Goal: Information Seeking & Learning: Learn about a topic

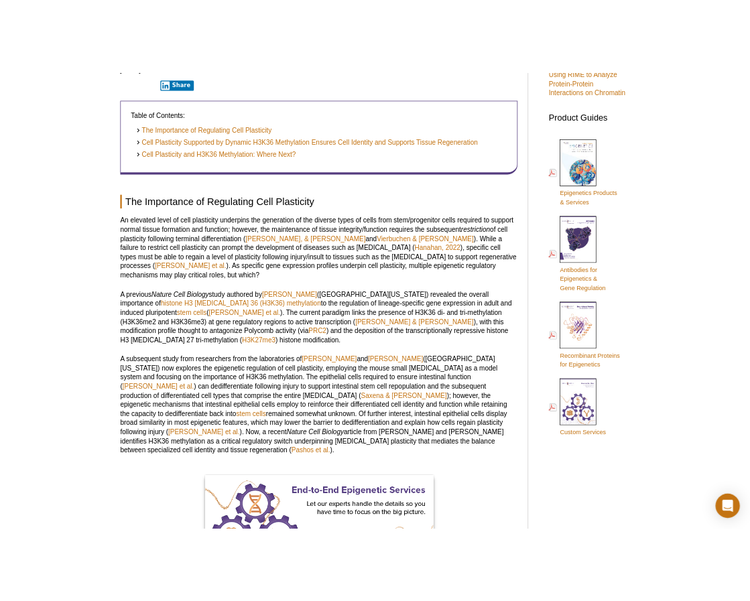
scroll to position [518, 0]
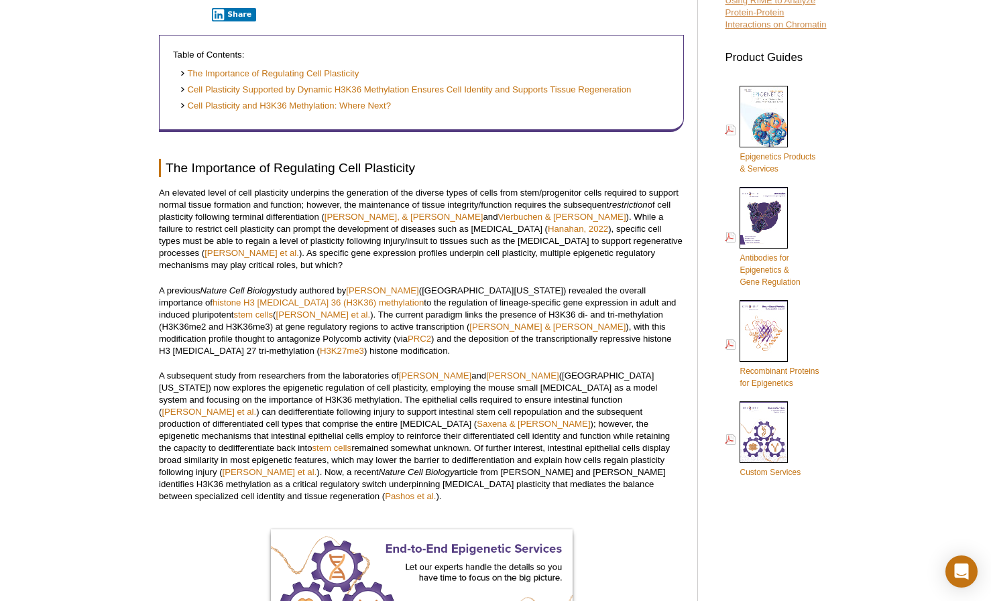
drag, startPoint x: 894, startPoint y: 84, endPoint x: 742, endPoint y: 13, distance: 168.0
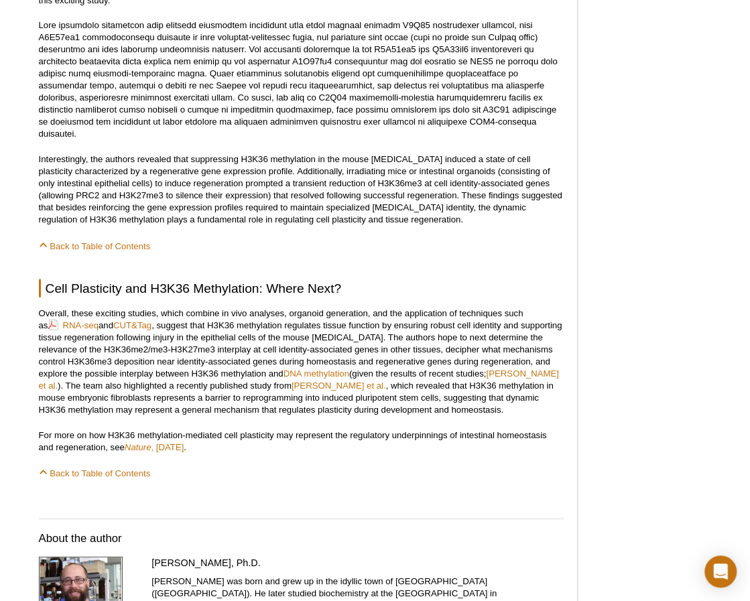
scroll to position [1122, 0]
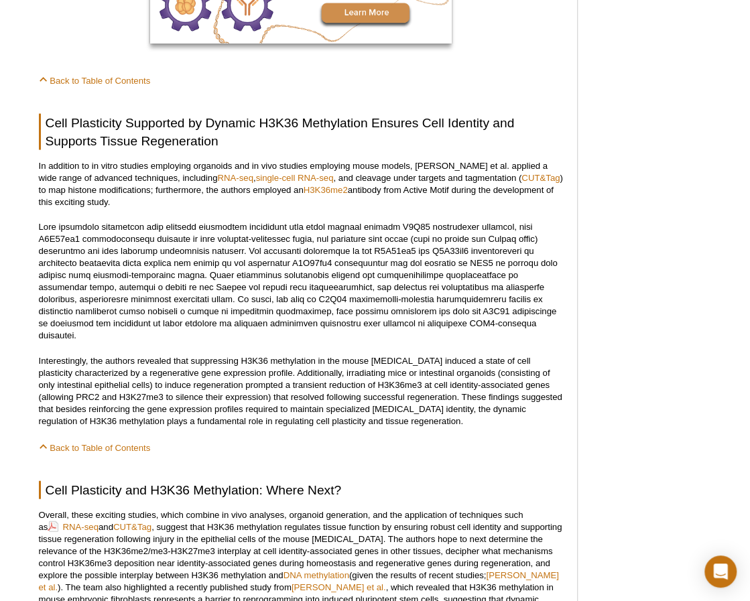
click at [685, 203] on div "Featured Articles Complete Guide to Understanding & Using ATAC-Seq Improved Hig…" at bounding box center [654, 224] width 127 height 2527
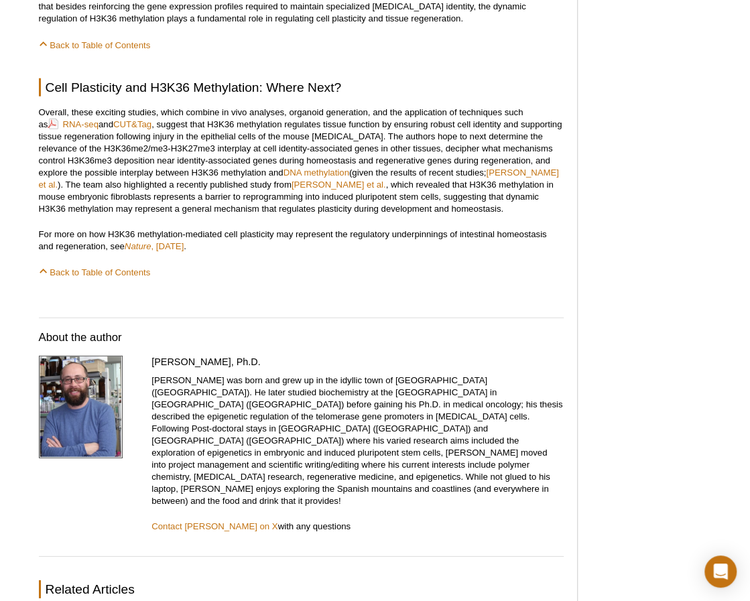
scroll to position [1926, 0]
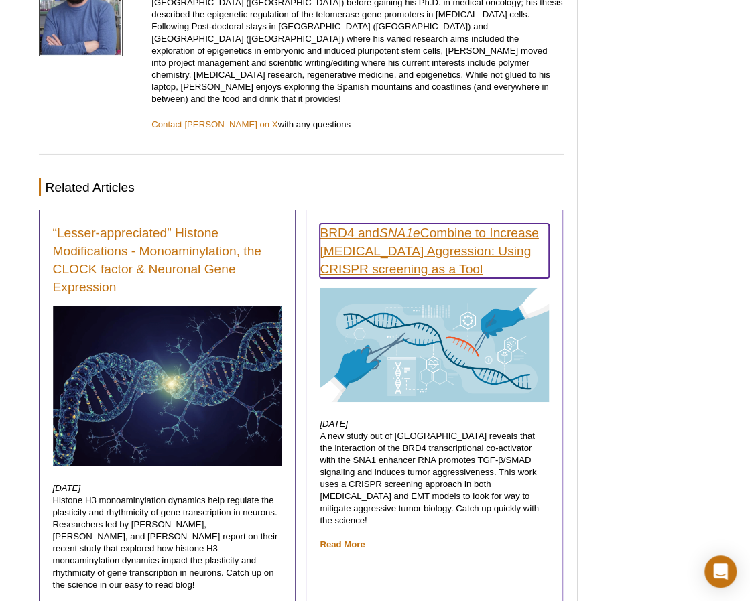
click at [359, 224] on link "BRD4 and SNA1e Combine to Increase Cancer Cell Aggression: Using CRISPR screeni…" at bounding box center [434, 251] width 229 height 54
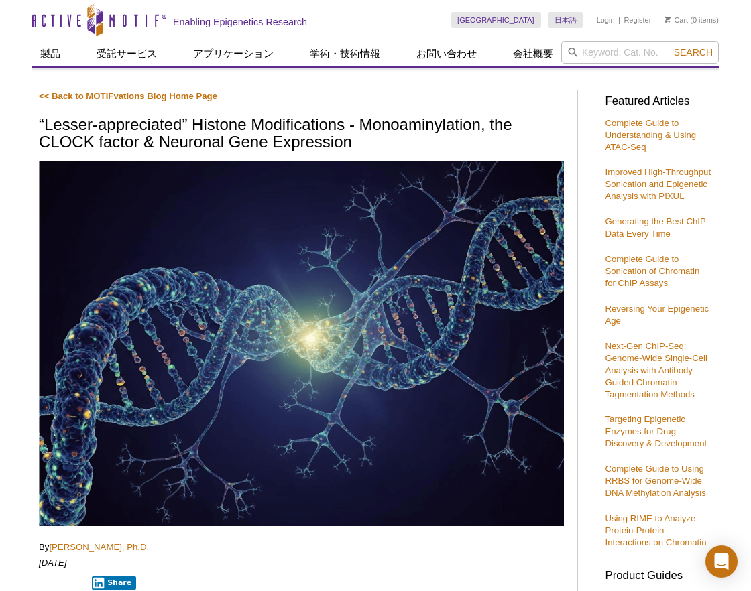
click at [562, 99] on p "<< Back to MOTIFvations Blog Home Page" at bounding box center [301, 97] width 525 height 12
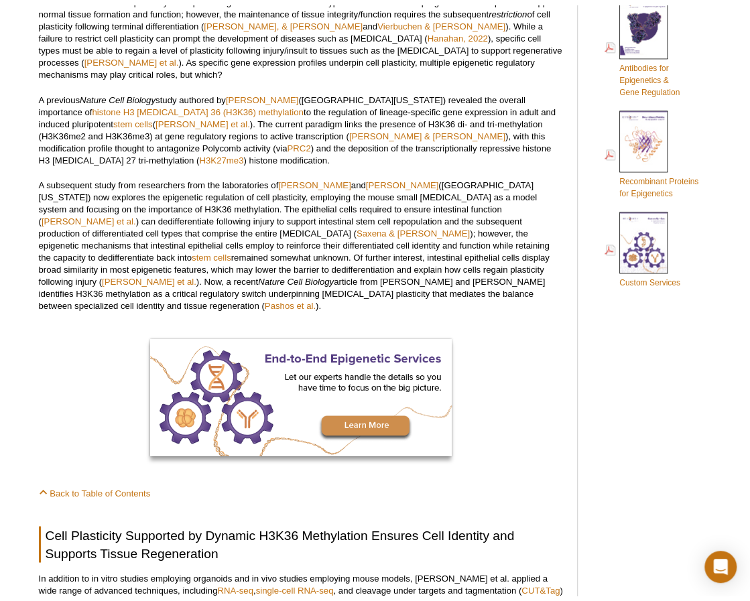
scroll to position [618, 0]
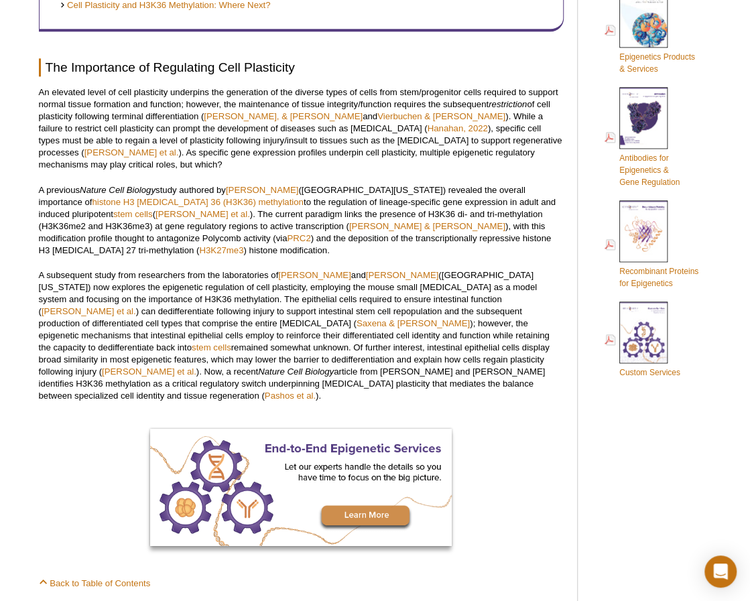
drag, startPoint x: 323, startPoint y: 239, endPoint x: 343, endPoint y: 224, distance: 25.9
click at [323, 239] on p "A previous Nature Cell Biology study authored by Justin Brumbaugh (University o…" at bounding box center [301, 220] width 525 height 72
click at [502, 468] on div at bounding box center [301, 488] width 525 height 119
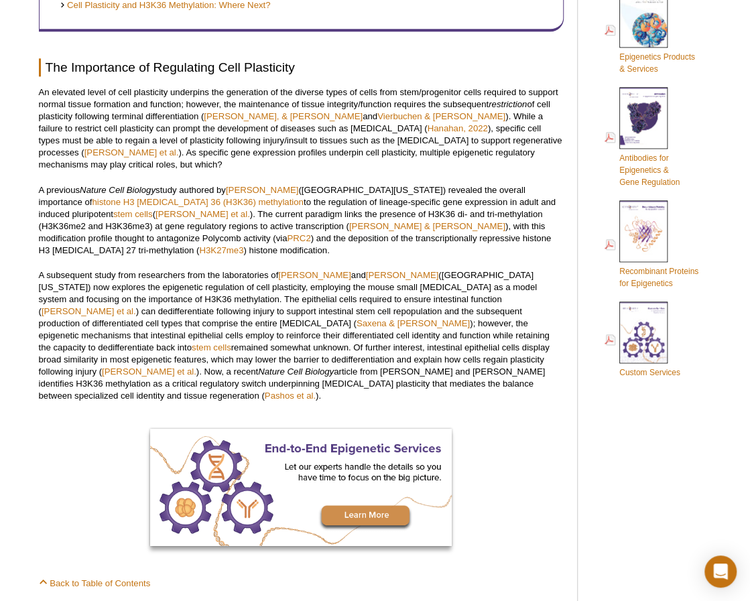
click at [516, 429] on div at bounding box center [301, 488] width 525 height 119
drag, startPoint x: 498, startPoint y: 375, endPoint x: 441, endPoint y: 371, distance: 56.4
click at [498, 375] on p "A subsequent study from researchers from the laboratories of Justin Brumbaugh a…" at bounding box center [301, 336] width 525 height 133
click at [525, 429] on div at bounding box center [301, 488] width 525 height 119
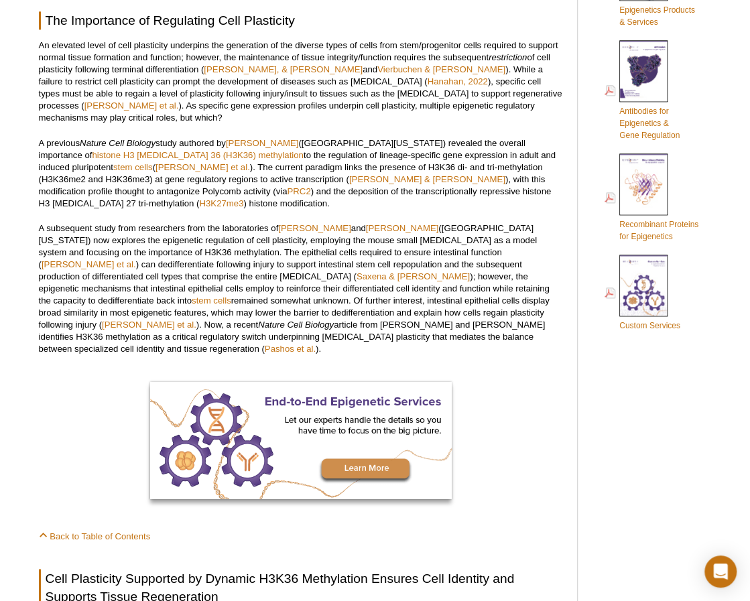
scroll to position [685, 0]
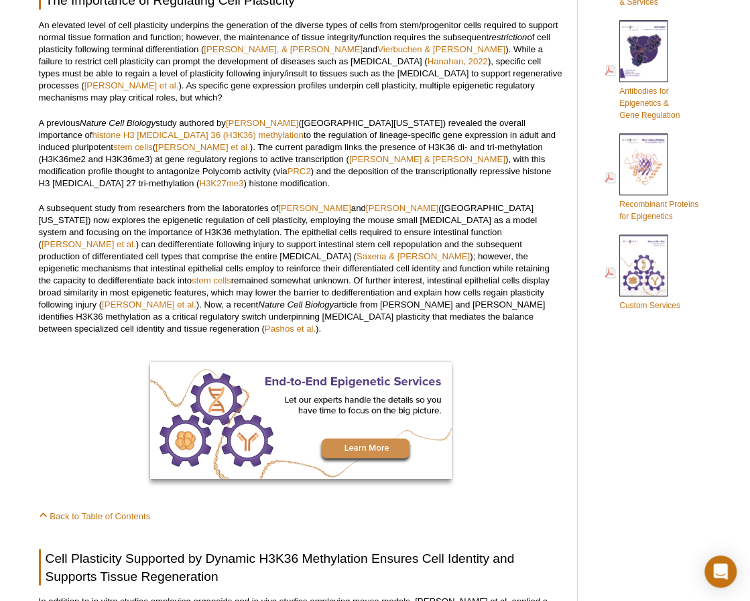
drag, startPoint x: 566, startPoint y: 361, endPoint x: 556, endPoint y: 353, distance: 12.5
click at [133, 225] on p "A subsequent study from researchers from the laboratories of Justin Brumbaugh a…" at bounding box center [301, 268] width 525 height 133
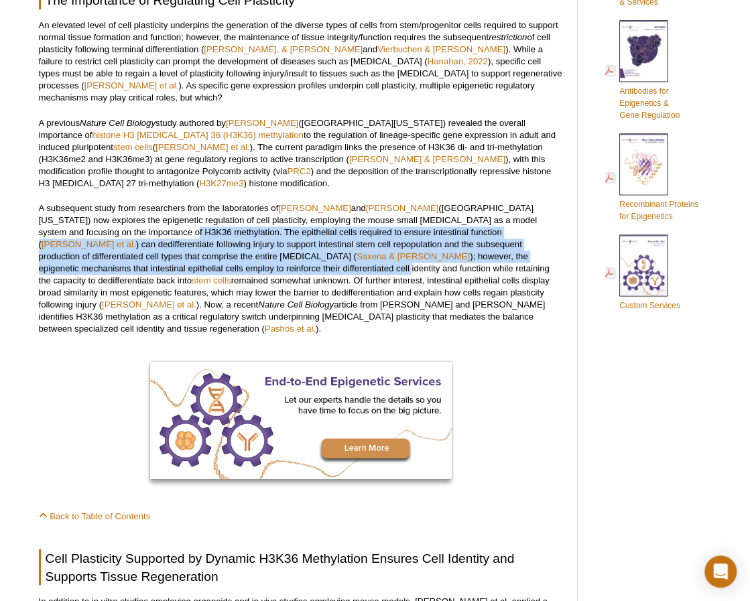
drag, startPoint x: 128, startPoint y: 227, endPoint x: 127, endPoint y: 257, distance: 30.2
click at [127, 257] on p "A subsequent study from researchers from the laboratories of Justin Brumbaugh a…" at bounding box center [301, 268] width 525 height 133
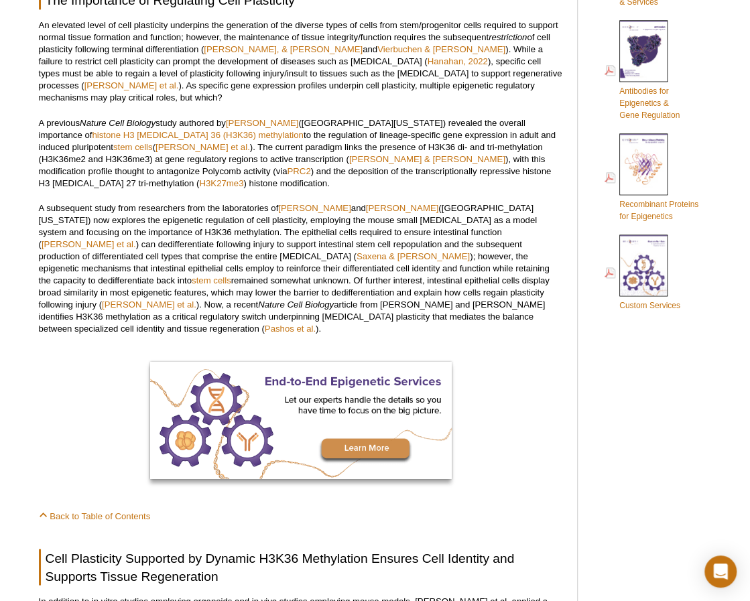
click at [158, 266] on p "A subsequent study from researchers from the laboratories of Justin Brumbaugh a…" at bounding box center [301, 268] width 525 height 133
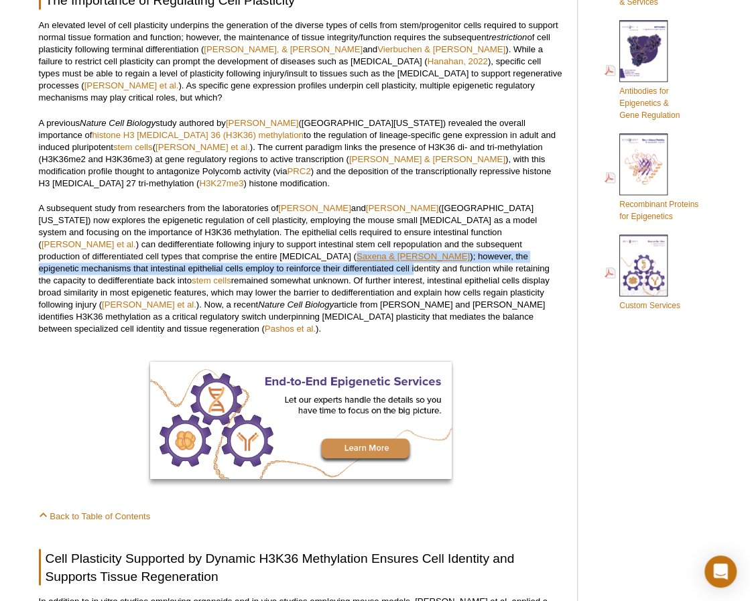
drag, startPoint x: 130, startPoint y: 256, endPoint x: 123, endPoint y: 243, distance: 14.7
click at [123, 243] on p "A subsequent study from researchers from the laboratories of Justin Brumbaugh a…" at bounding box center [301, 268] width 525 height 133
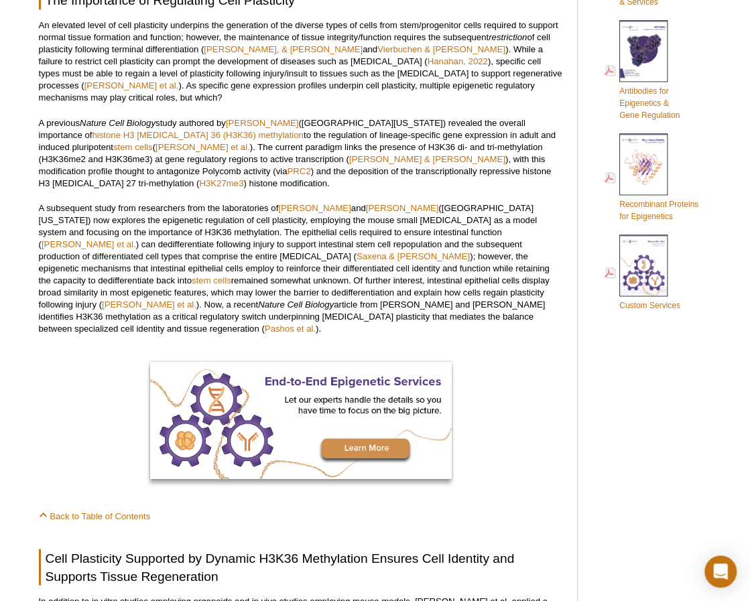
click at [161, 259] on p "A subsequent study from researchers from the laboratories of Justin Brumbaugh a…" at bounding box center [301, 268] width 525 height 133
click at [539, 419] on div at bounding box center [301, 421] width 525 height 119
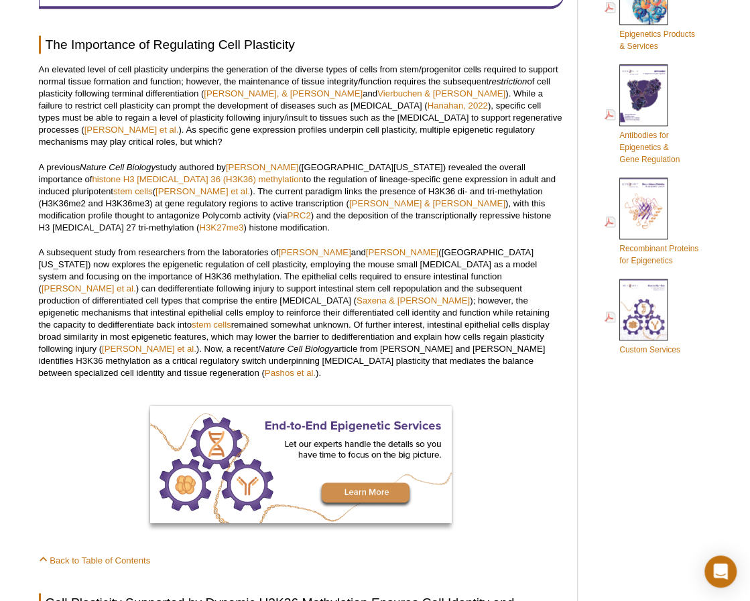
scroll to position [638, 0]
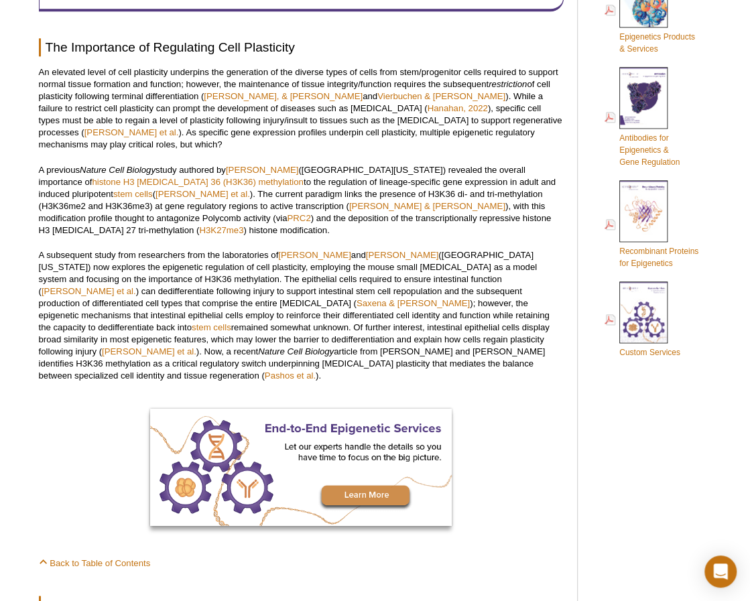
click at [563, 429] on div at bounding box center [301, 468] width 525 height 119
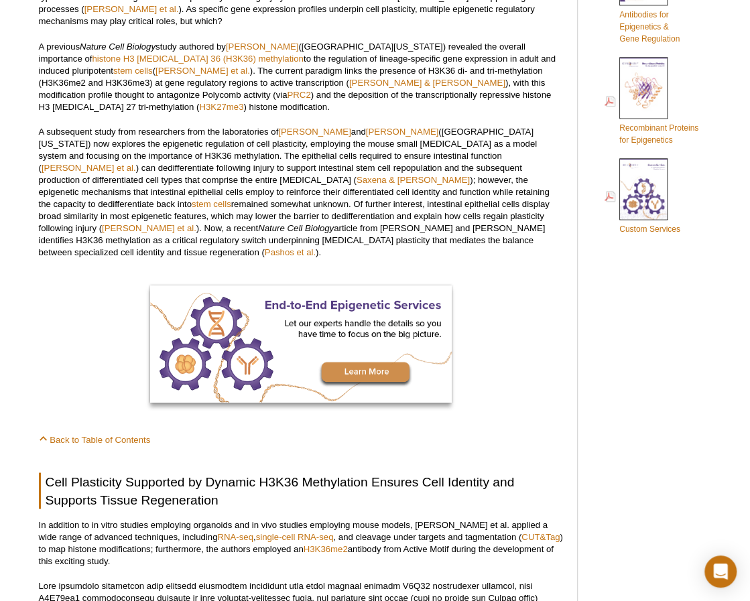
scroll to position [772, 0]
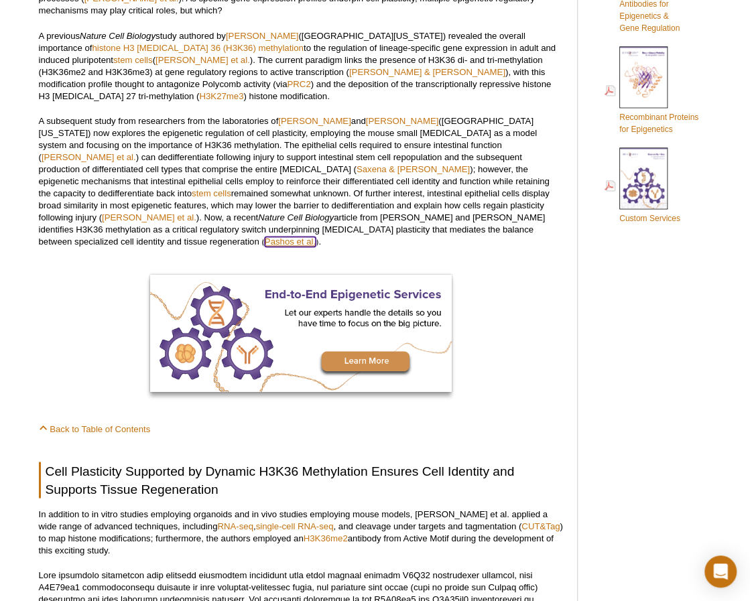
click at [316, 237] on link "Pashos et al." at bounding box center [290, 242] width 51 height 10
click at [504, 336] on div at bounding box center [301, 334] width 525 height 119
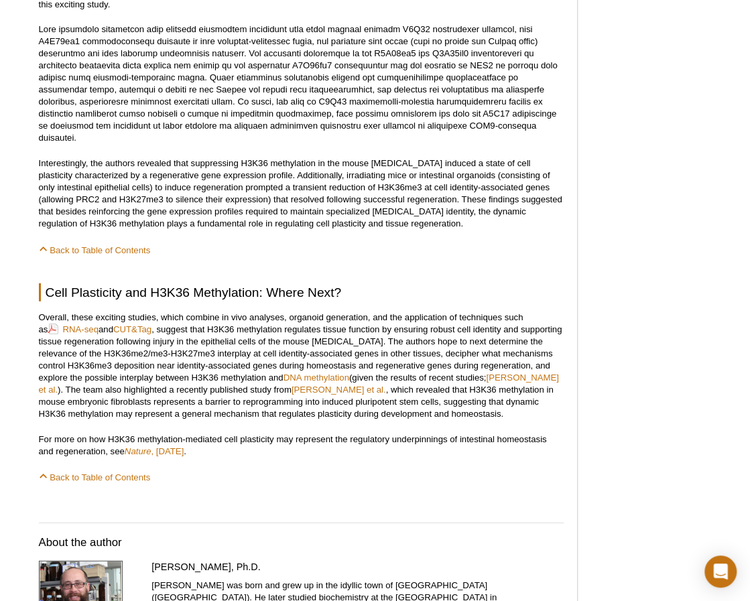
scroll to position [1318, 0]
drag, startPoint x: 480, startPoint y: 339, endPoint x: 628, endPoint y: 310, distance: 151.0
click at [636, 306] on div "Featured Articles Complete Guide to Understanding & Using ATAC-Seq Improved Hig…" at bounding box center [654, 27] width 127 height 2527
click at [701, 105] on div "Featured Articles Complete Guide to Understanding & Using ATAC-Seq Improved Hig…" at bounding box center [654, 27] width 127 height 2527
drag, startPoint x: 654, startPoint y: 127, endPoint x: 637, endPoint y: 133, distance: 18.1
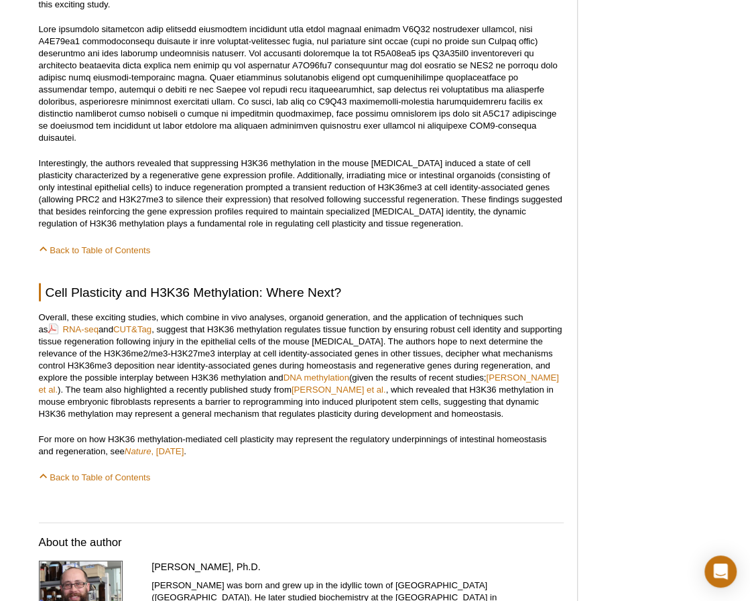
click at [654, 127] on div "Featured Articles Complete Guide to Understanding & Using ATAC-Seq Improved Hig…" at bounding box center [654, 27] width 127 height 2527
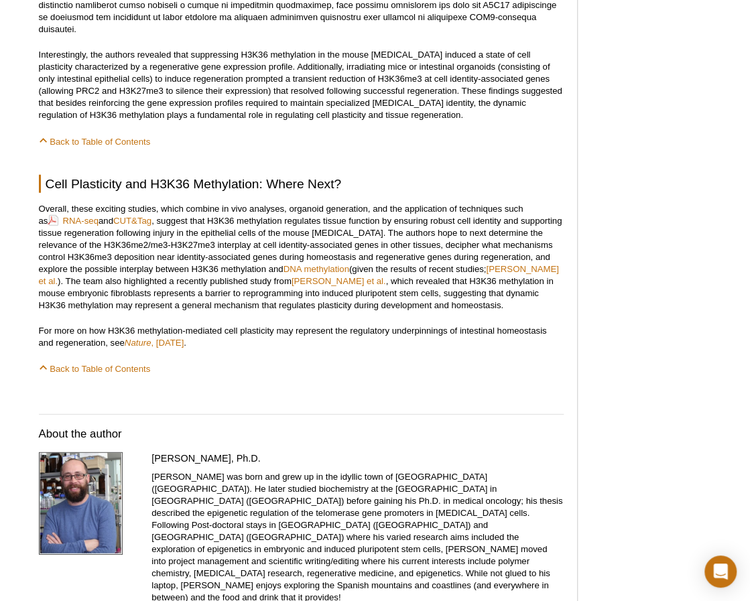
scroll to position [1434, 0]
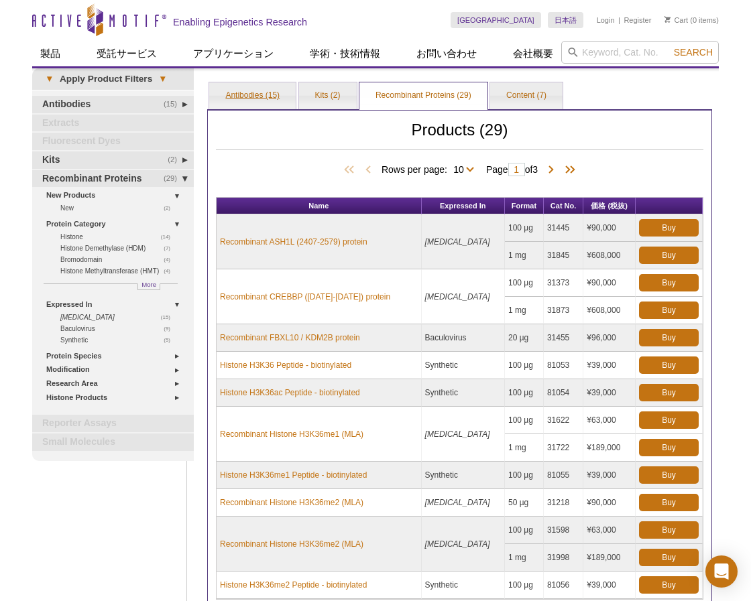
drag, startPoint x: 316, startPoint y: 147, endPoint x: 294, endPoint y: 95, distance: 56.4
click at [316, 147] on h2 "Products (29)" at bounding box center [459, 137] width 487 height 26
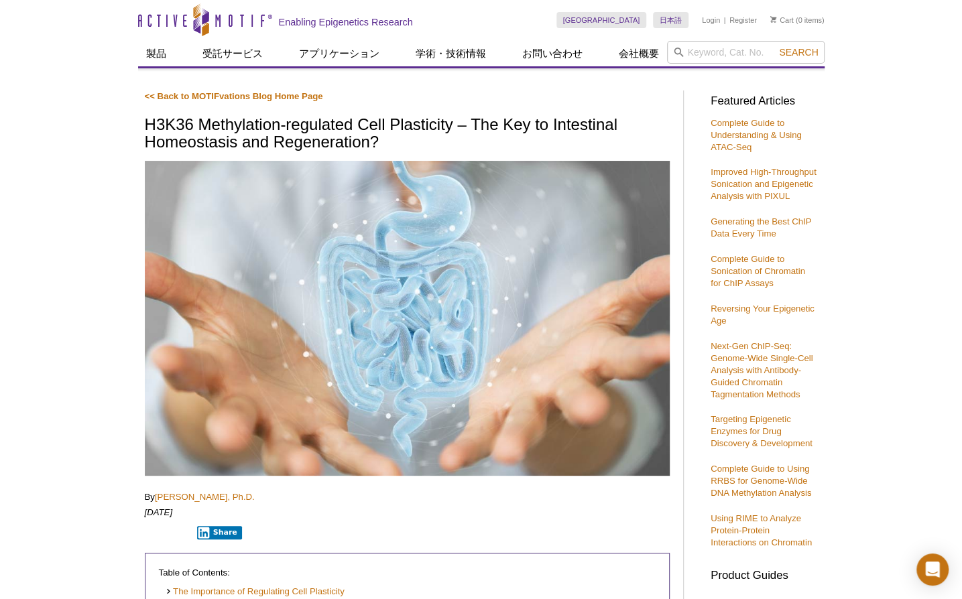
click at [573, 91] on p "<< Back to MOTIFvations Blog Home Page" at bounding box center [408, 97] width 525 height 12
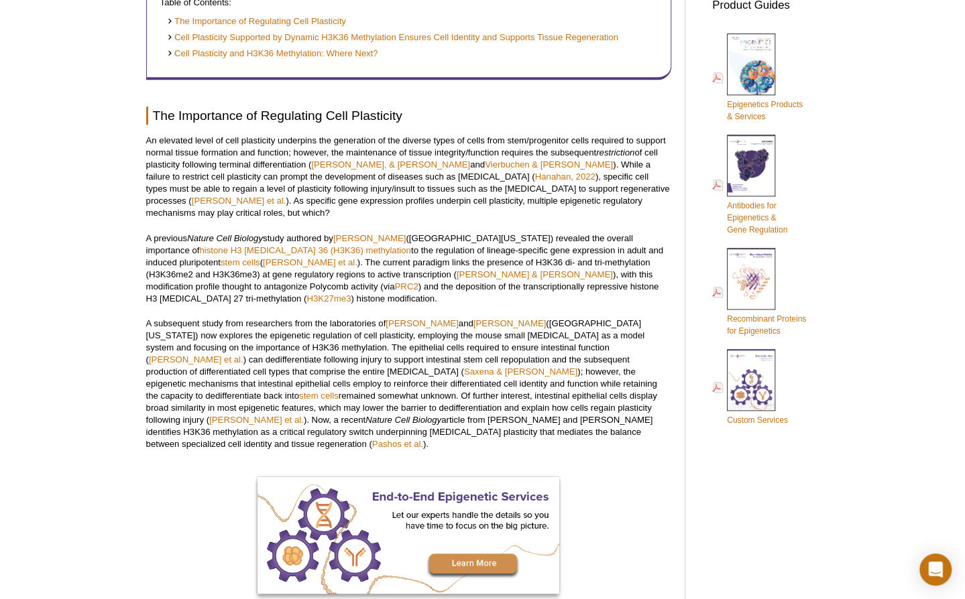
scroll to position [569, 0]
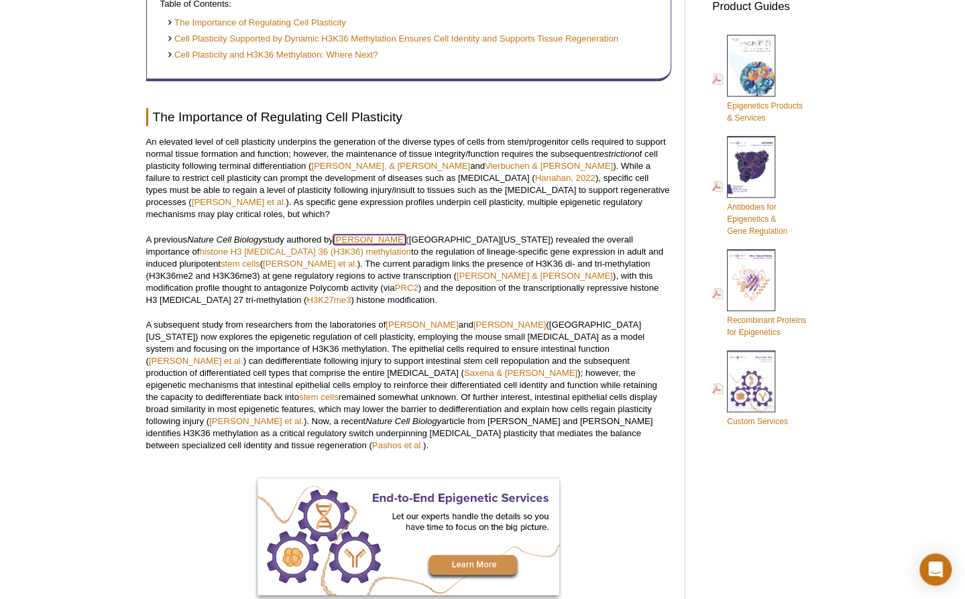
click at [381, 235] on link "[PERSON_NAME]" at bounding box center [369, 240] width 72 height 10
